Goal: Navigation & Orientation: Find specific page/section

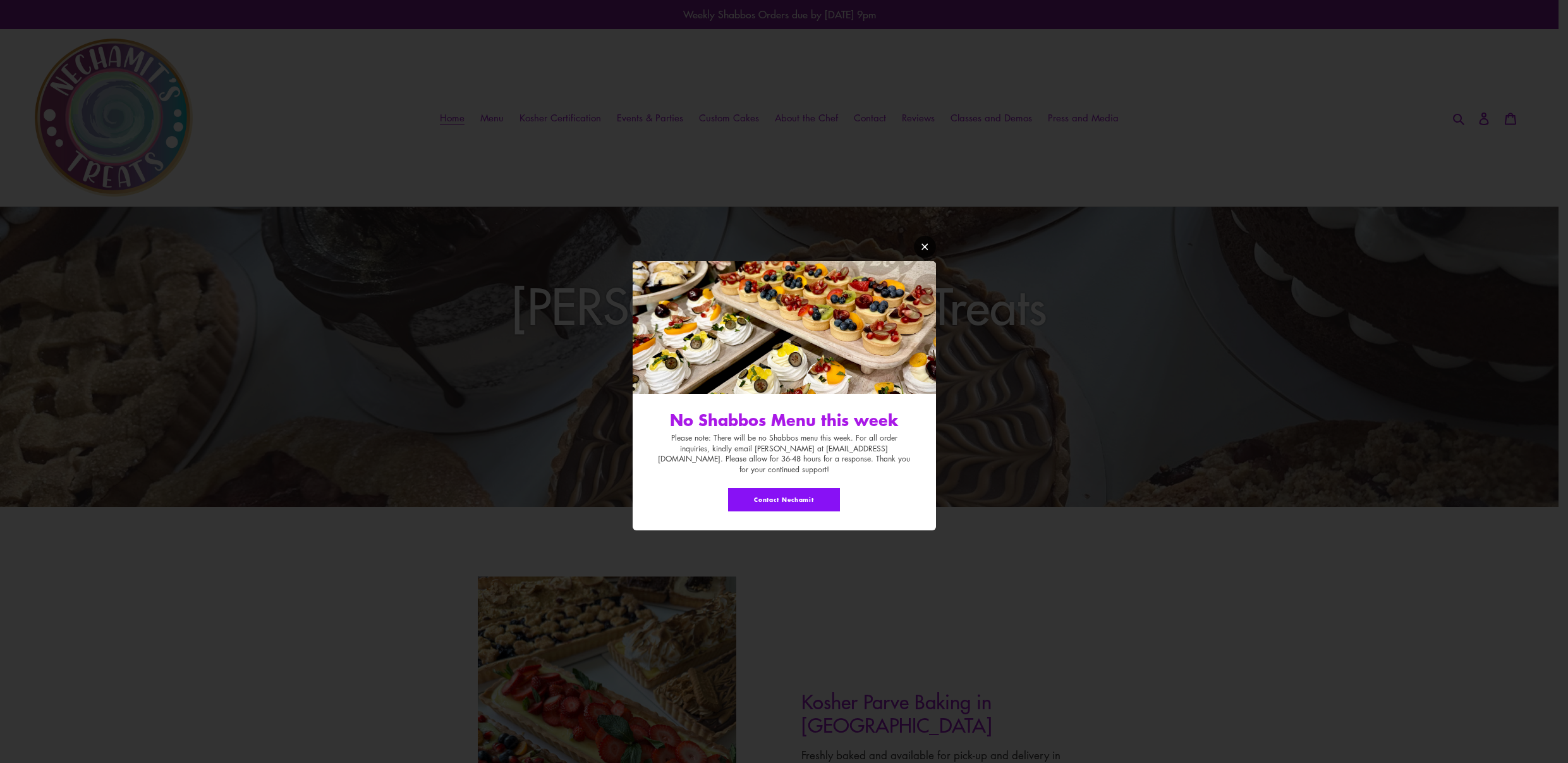
click at [924, 252] on icon "Modal window" at bounding box center [924, 247] width 9 height 9
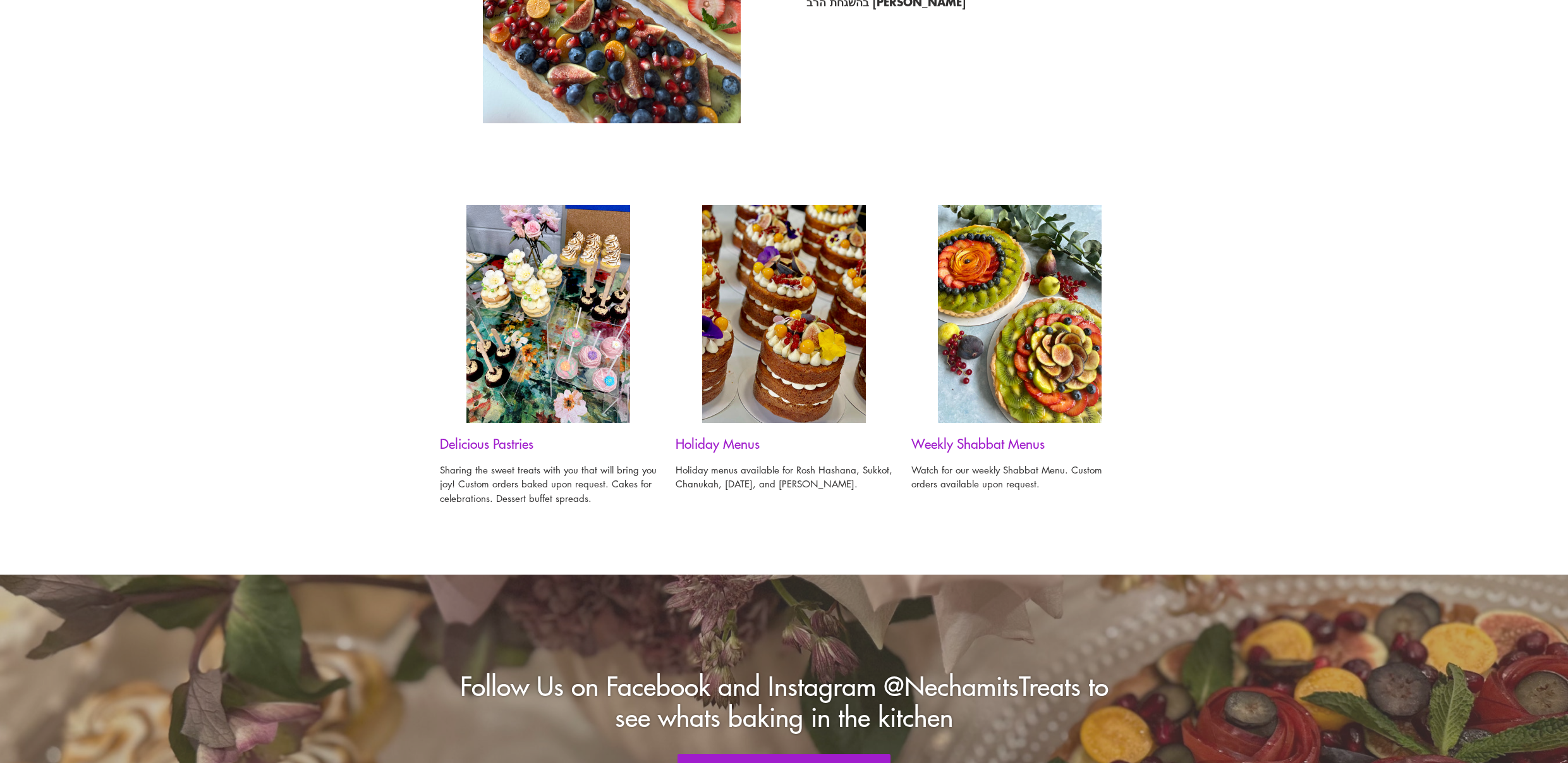
scroll to position [797, 0]
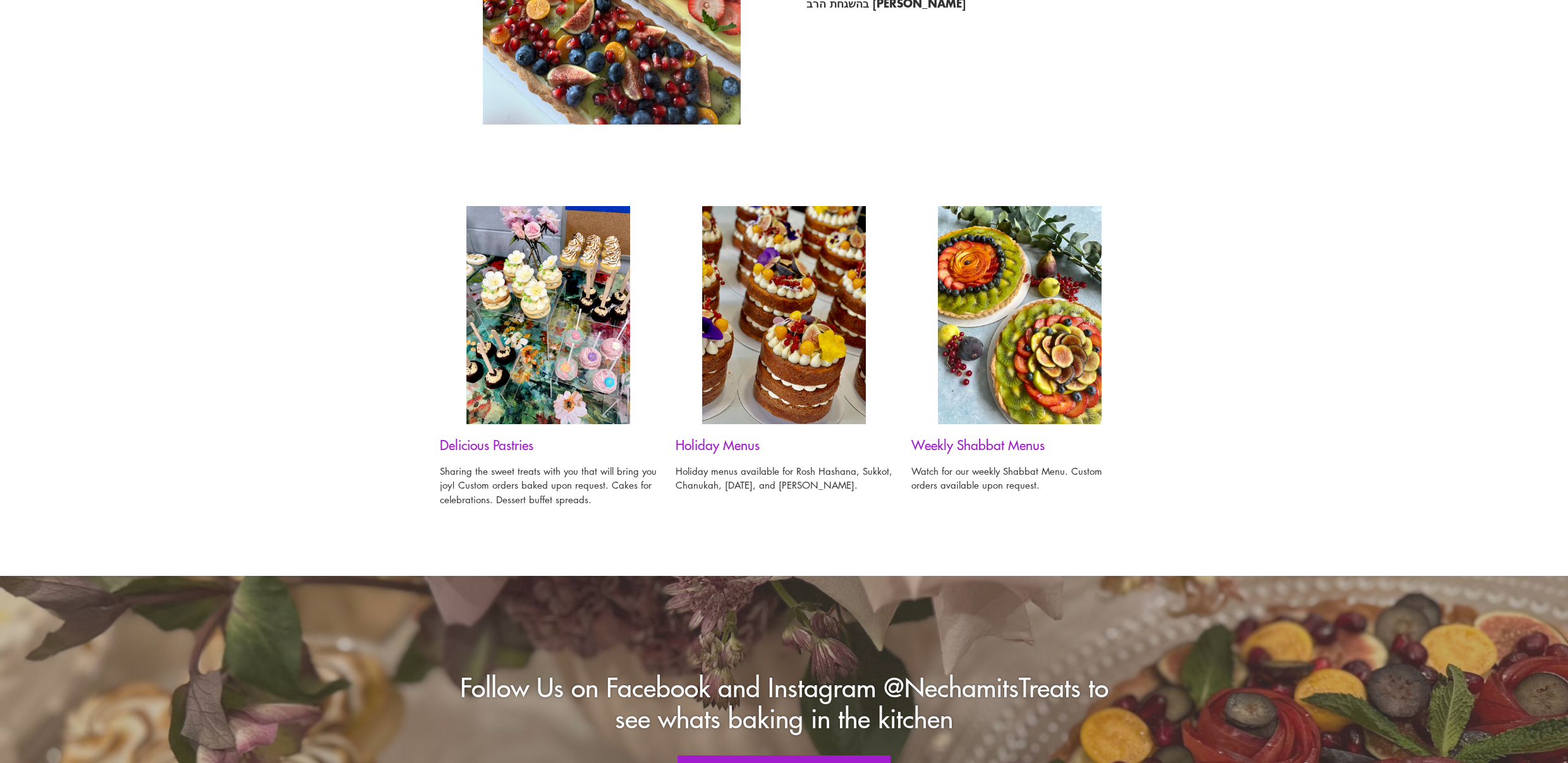
click at [802, 335] on img at bounding box center [784, 315] width 164 height 218
click at [719, 446] on h3 "Holiday Menus" at bounding box center [784, 445] width 216 height 16
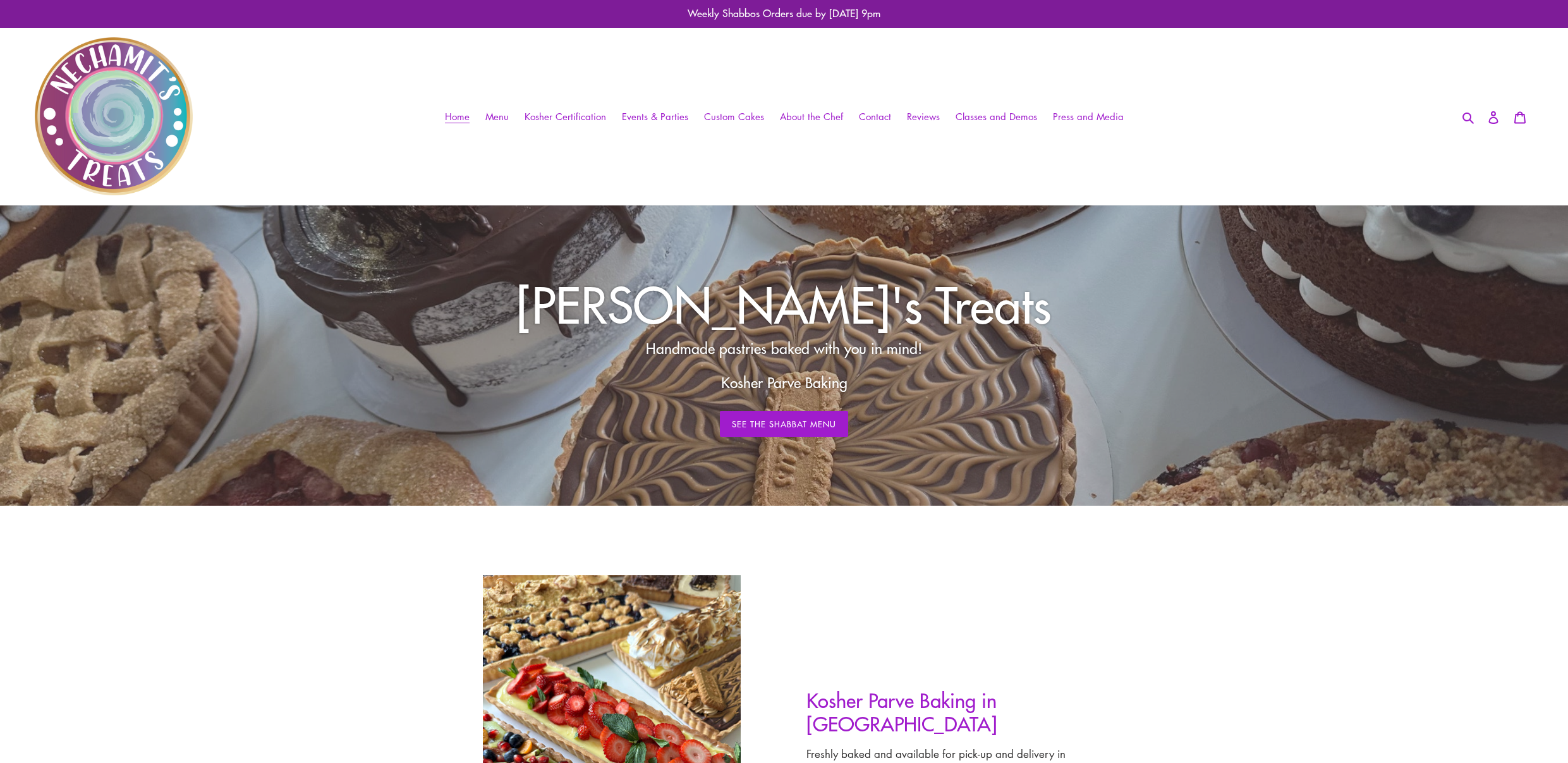
scroll to position [0, 0]
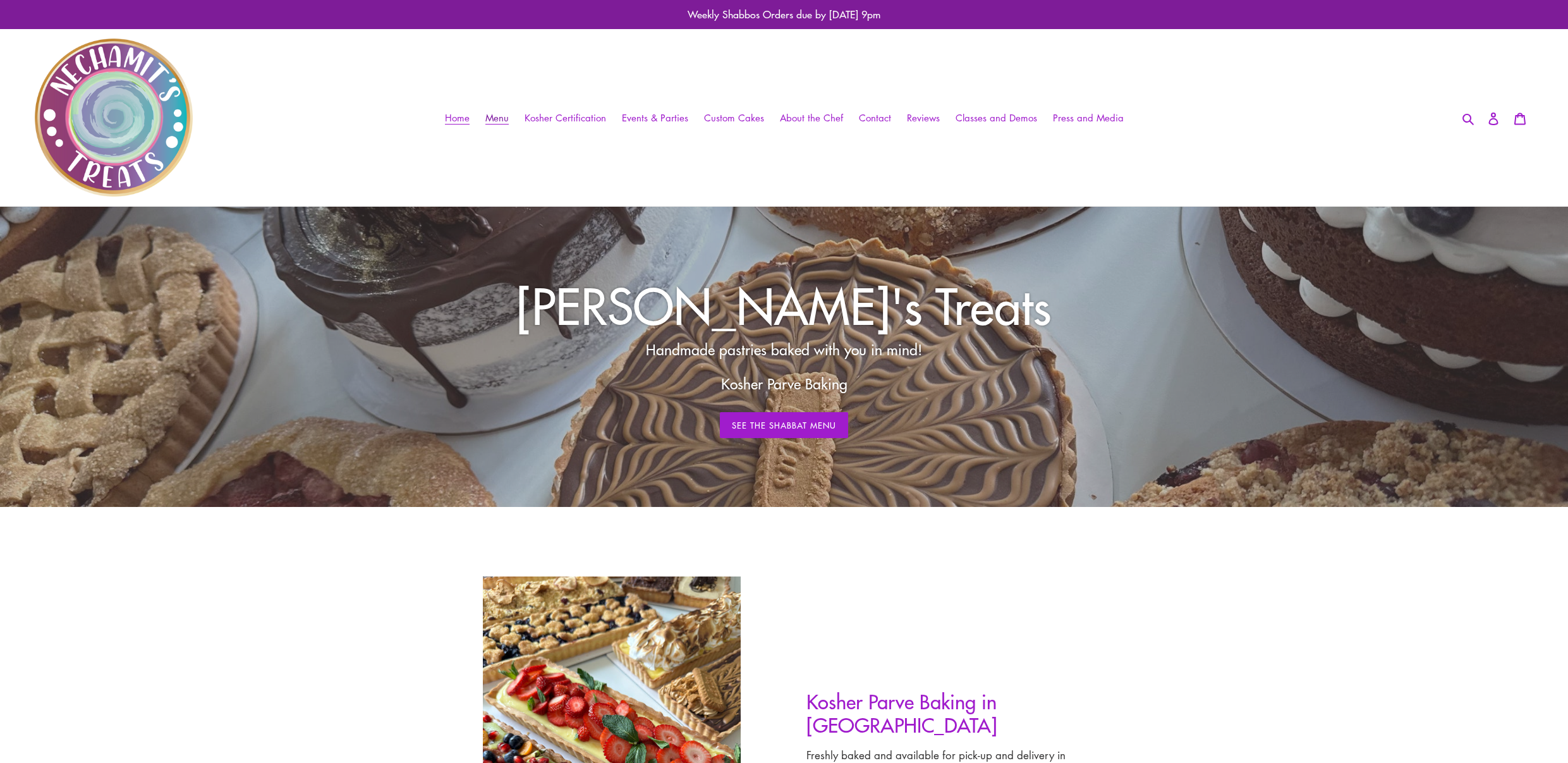
click at [503, 117] on span "Menu" at bounding box center [497, 117] width 23 height 13
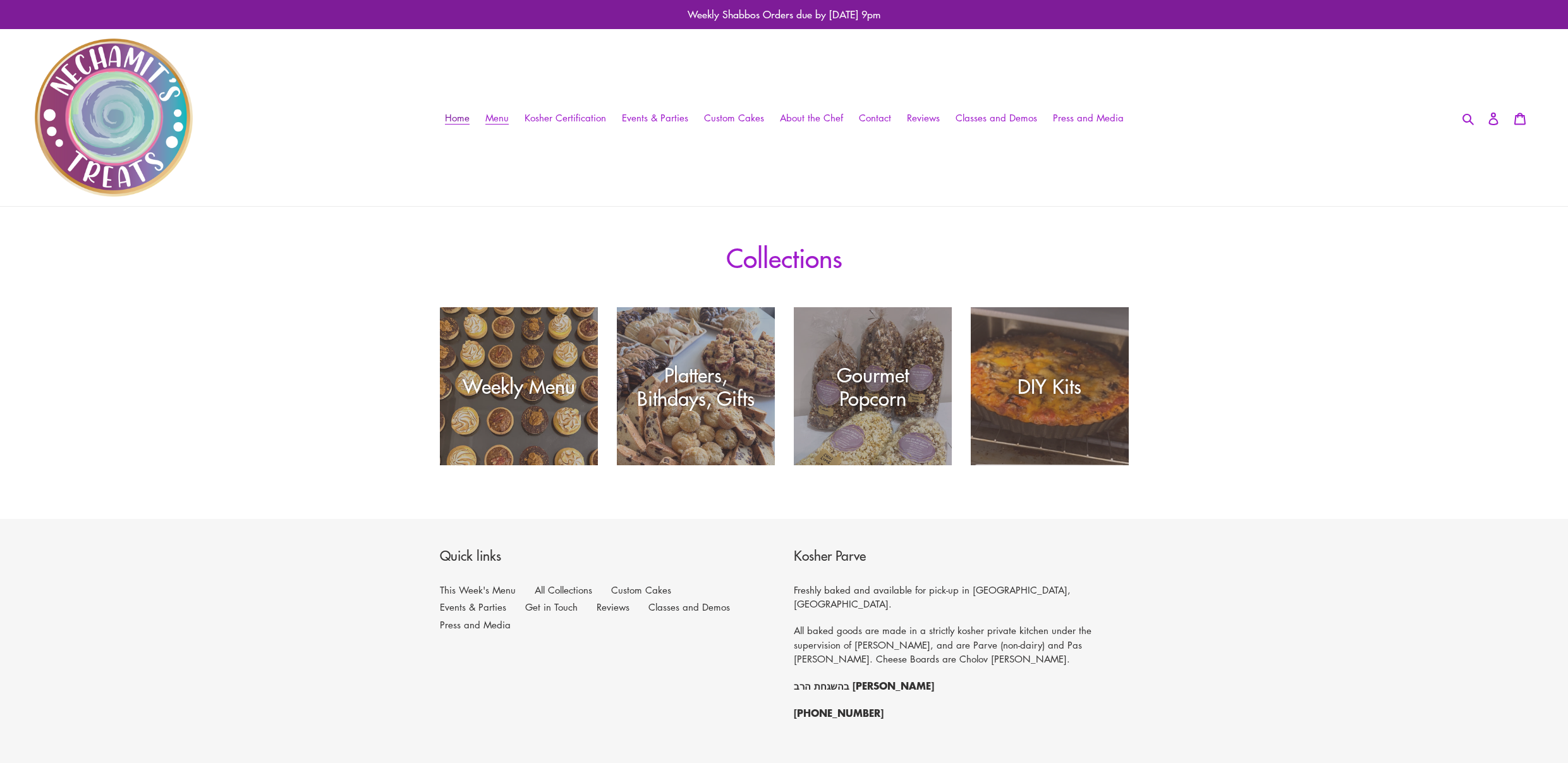
click at [463, 109] on link "Home" at bounding box center [457, 117] width 37 height 18
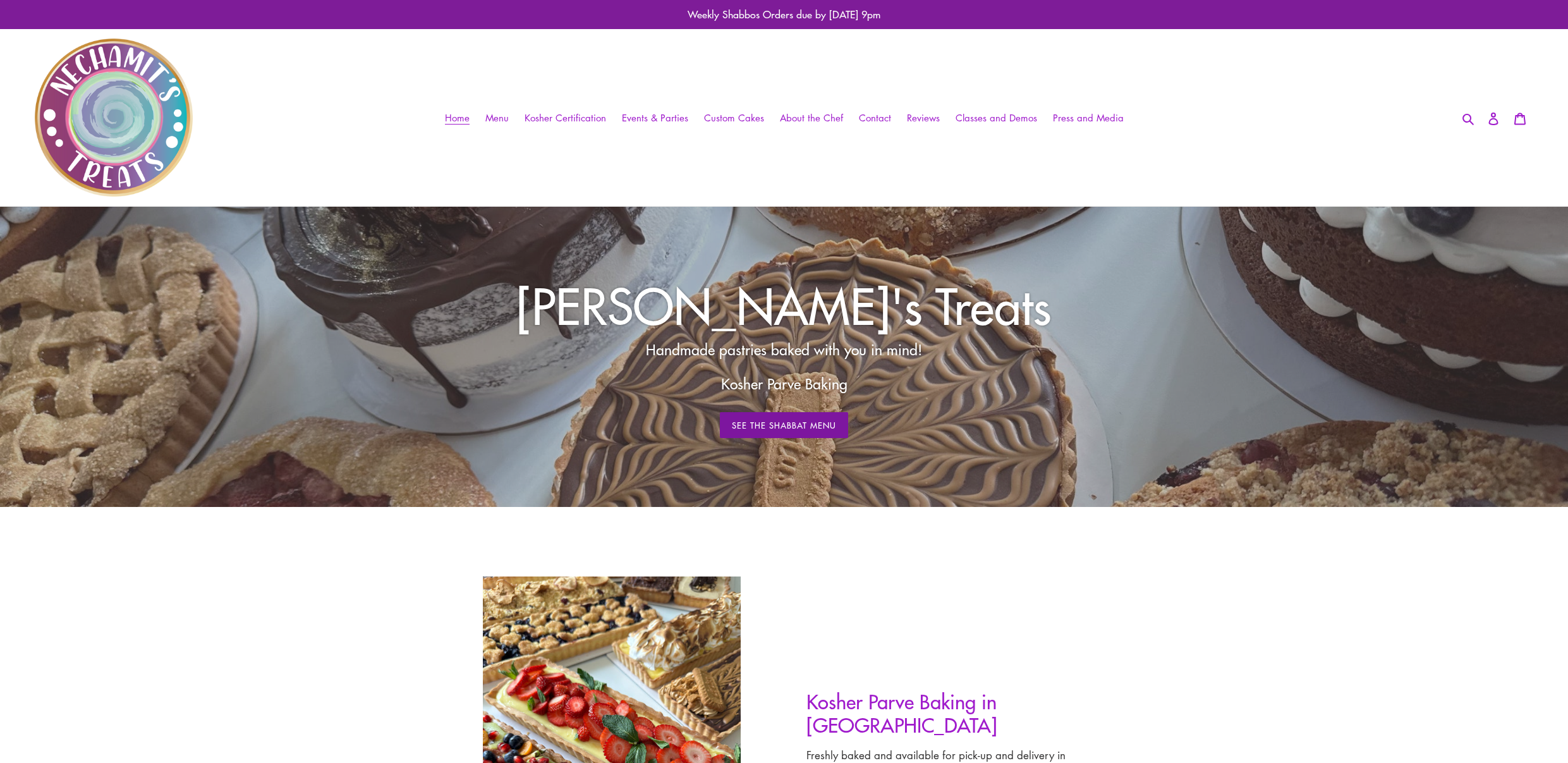
click at [761, 422] on link "See The Shabbat Menu" at bounding box center [784, 425] width 129 height 27
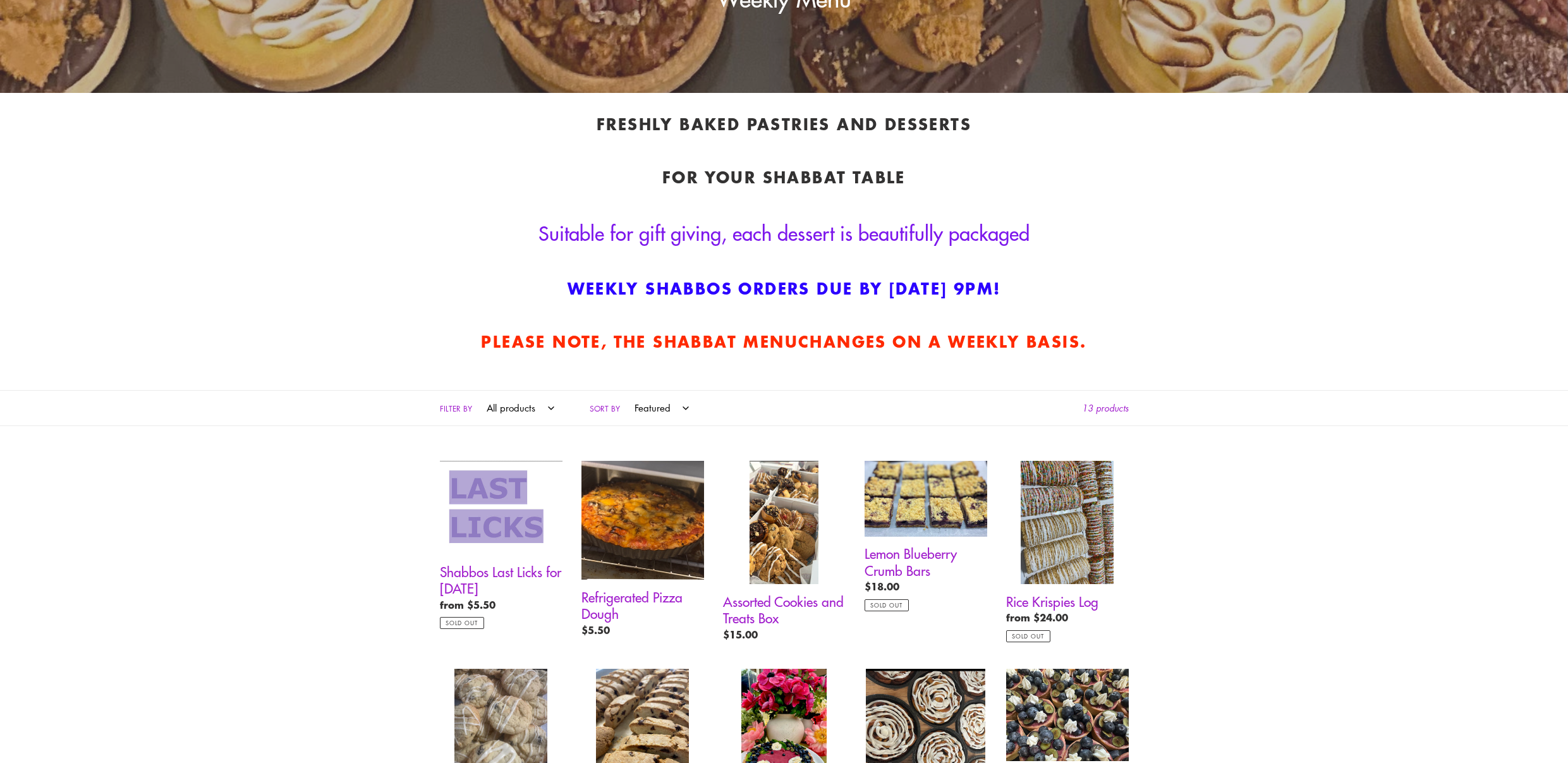
scroll to position [34, 0]
